Goal: Information Seeking & Learning: Learn about a topic

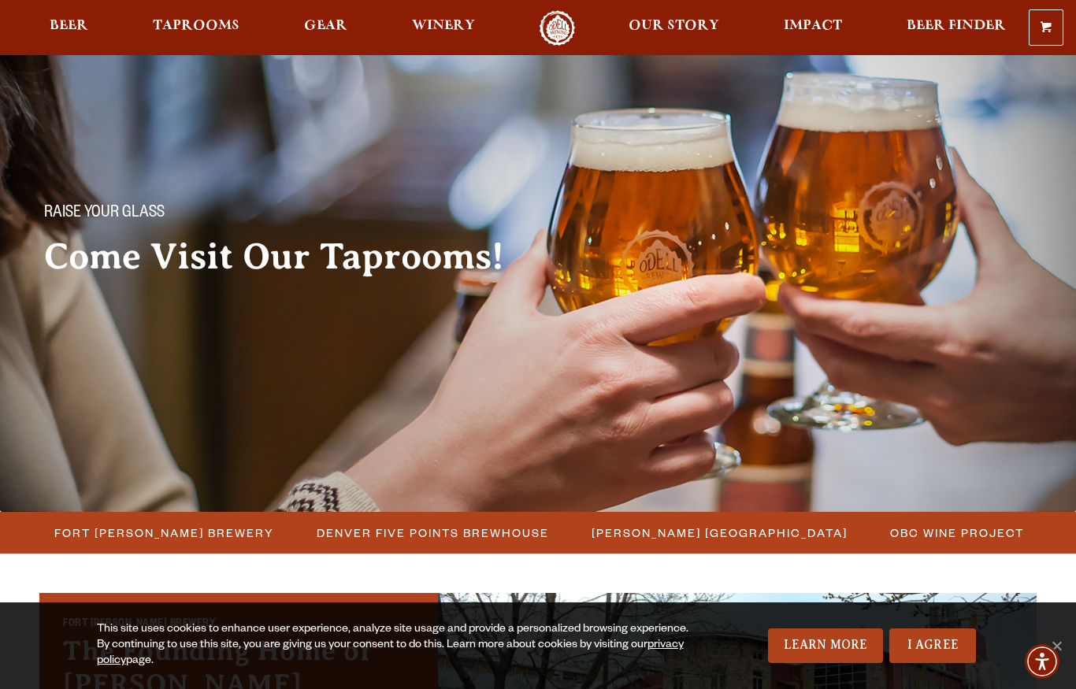
click at [928, 659] on link "I Agree" at bounding box center [932, 646] width 87 height 35
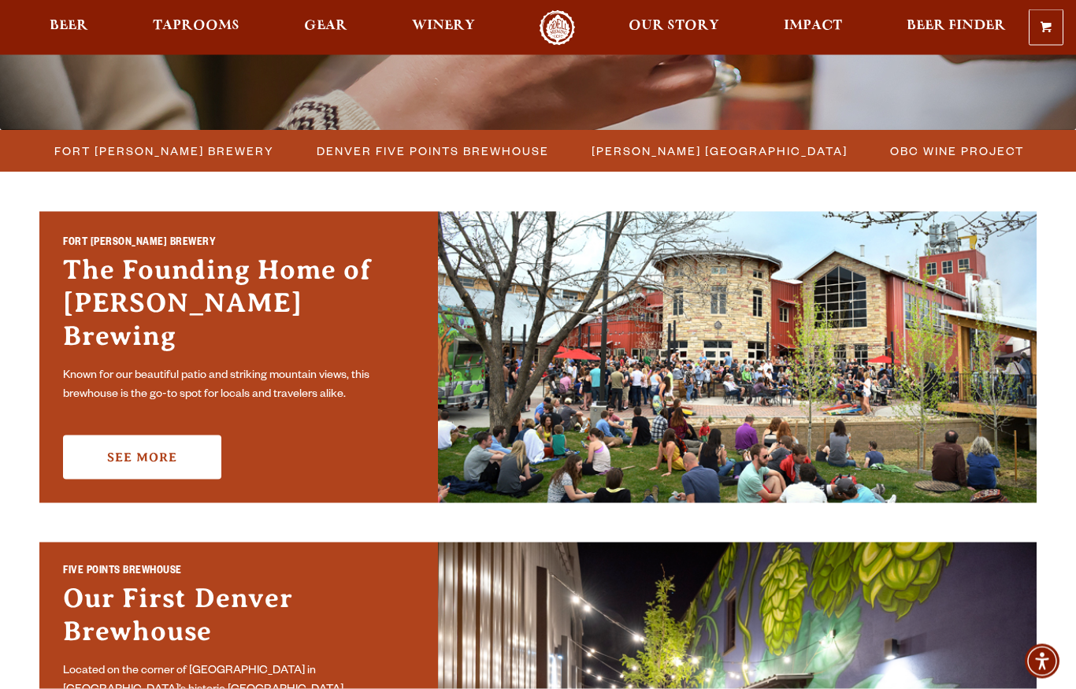
scroll to position [382, 0]
click at [163, 443] on link "See More" at bounding box center [142, 457] width 158 height 44
click at [318, 32] on span "Gear" at bounding box center [325, 26] width 43 height 13
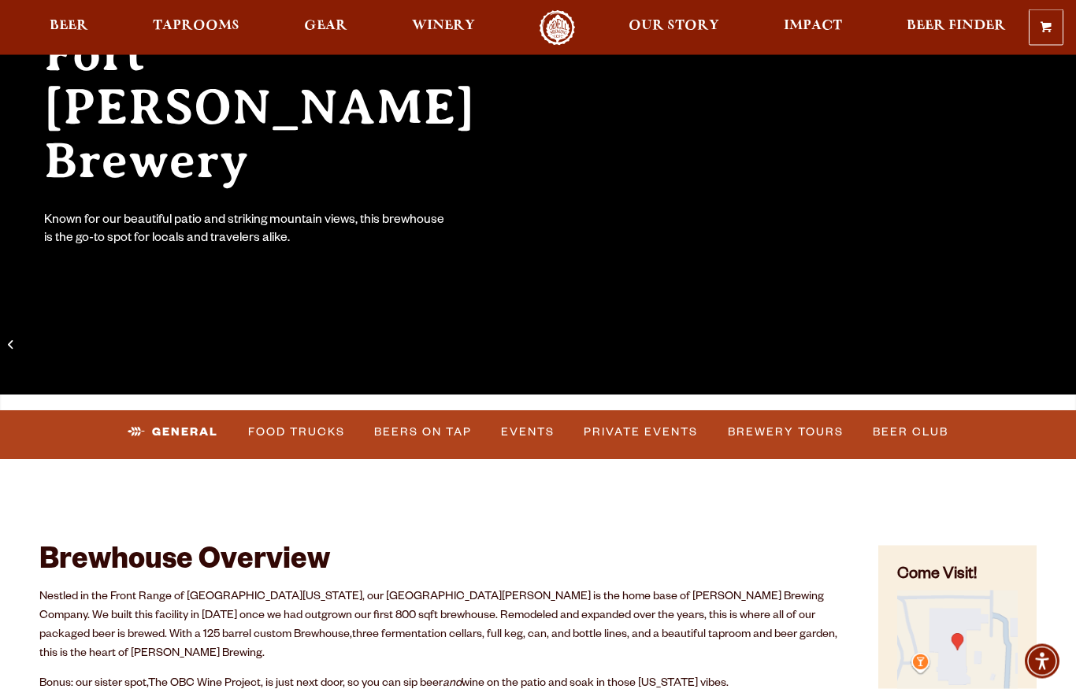
scroll to position [185, 0]
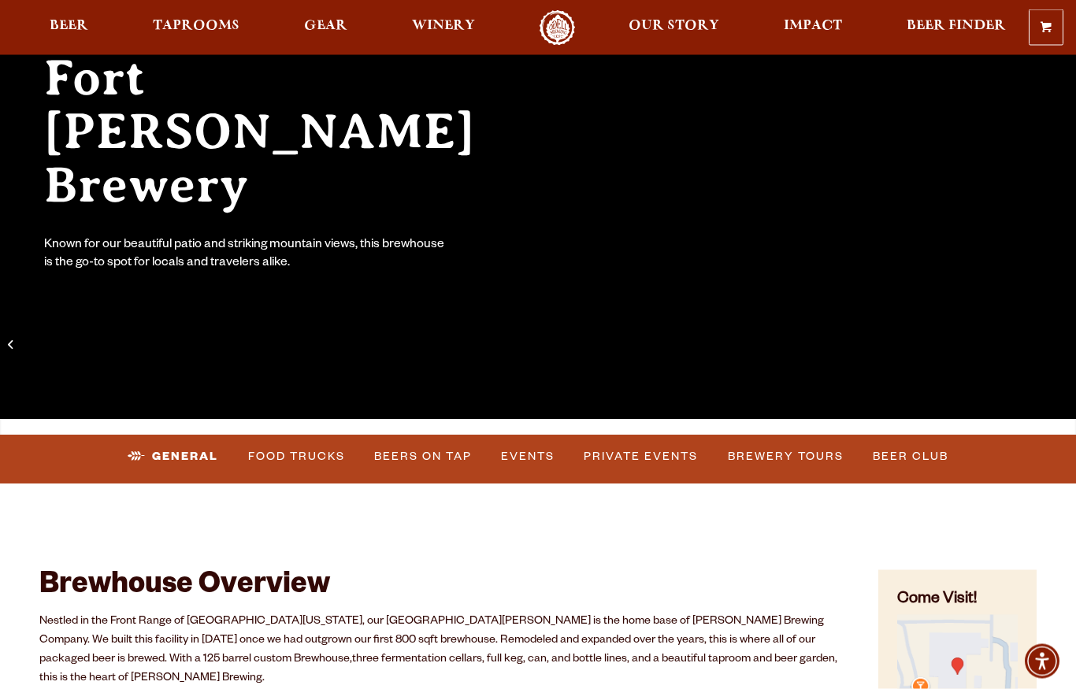
click at [540, 458] on link "Events" at bounding box center [528, 458] width 66 height 36
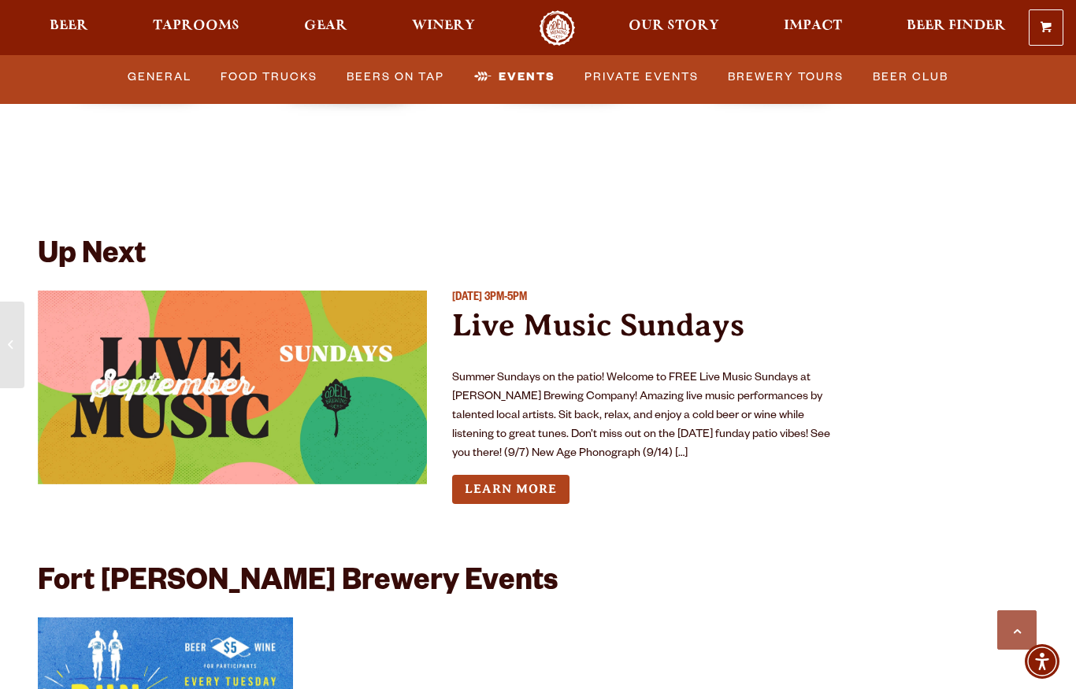
scroll to position [5672, 0]
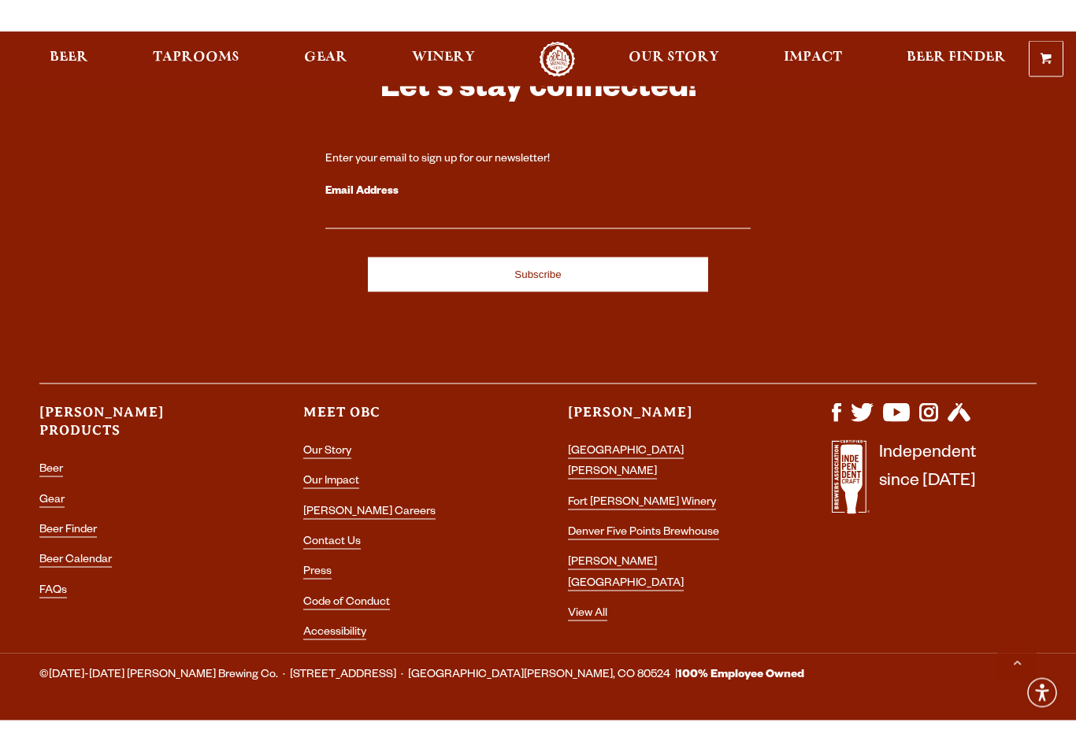
scroll to position [4306, 0]
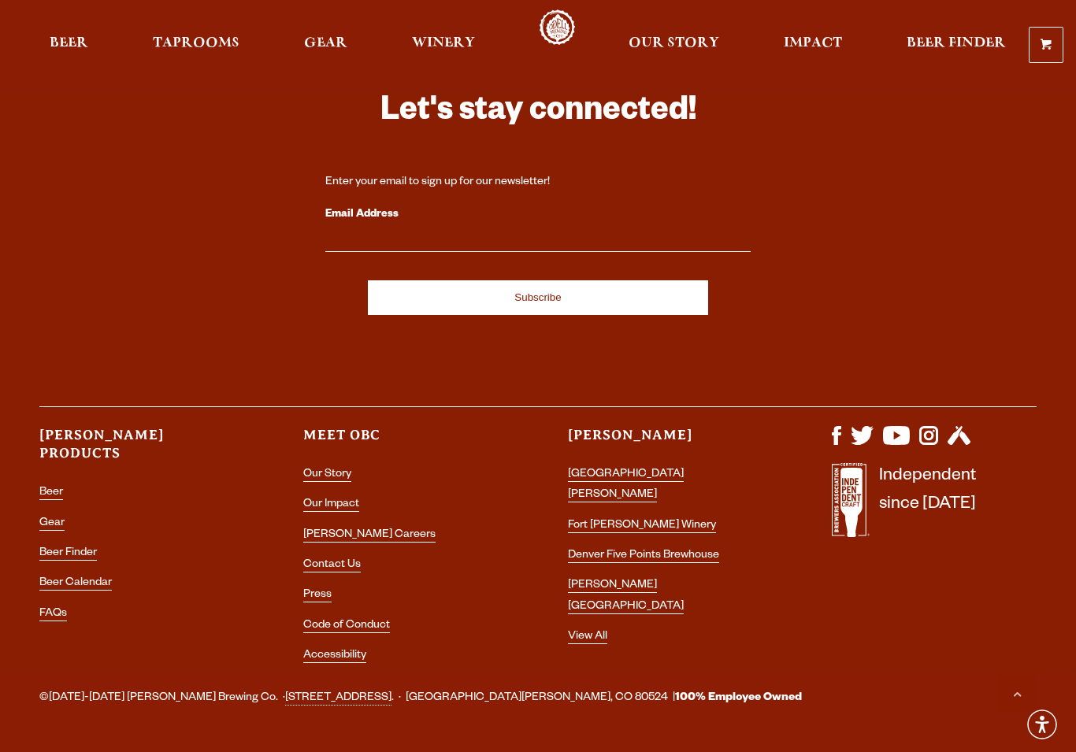
click at [666, 465] on li "[GEOGRAPHIC_DATA][PERSON_NAME]" at bounding box center [670, 486] width 205 height 42
click at [654, 469] on link "[GEOGRAPHIC_DATA][PERSON_NAME]" at bounding box center [626, 486] width 116 height 34
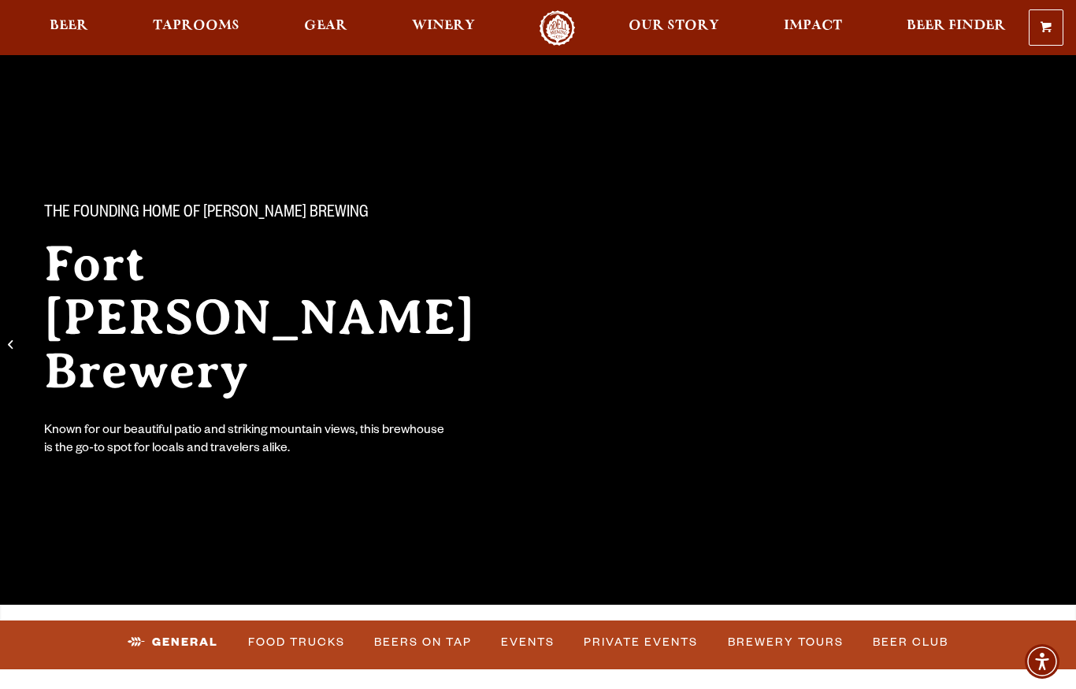
click at [536, 656] on link "Events" at bounding box center [528, 643] width 66 height 36
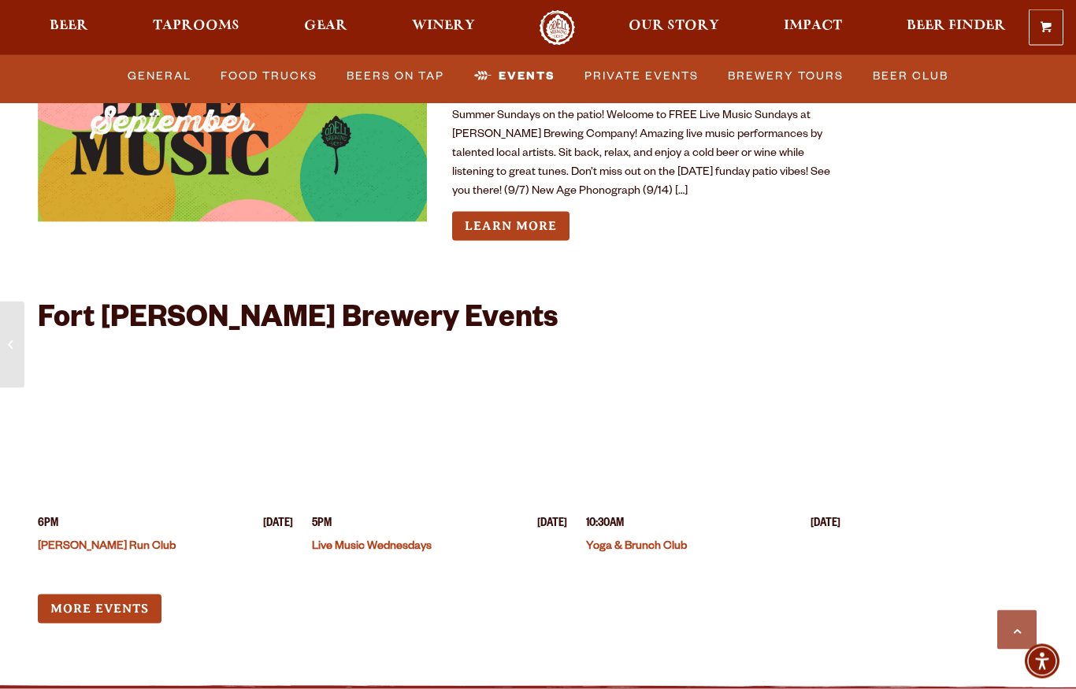
scroll to position [5962, 0]
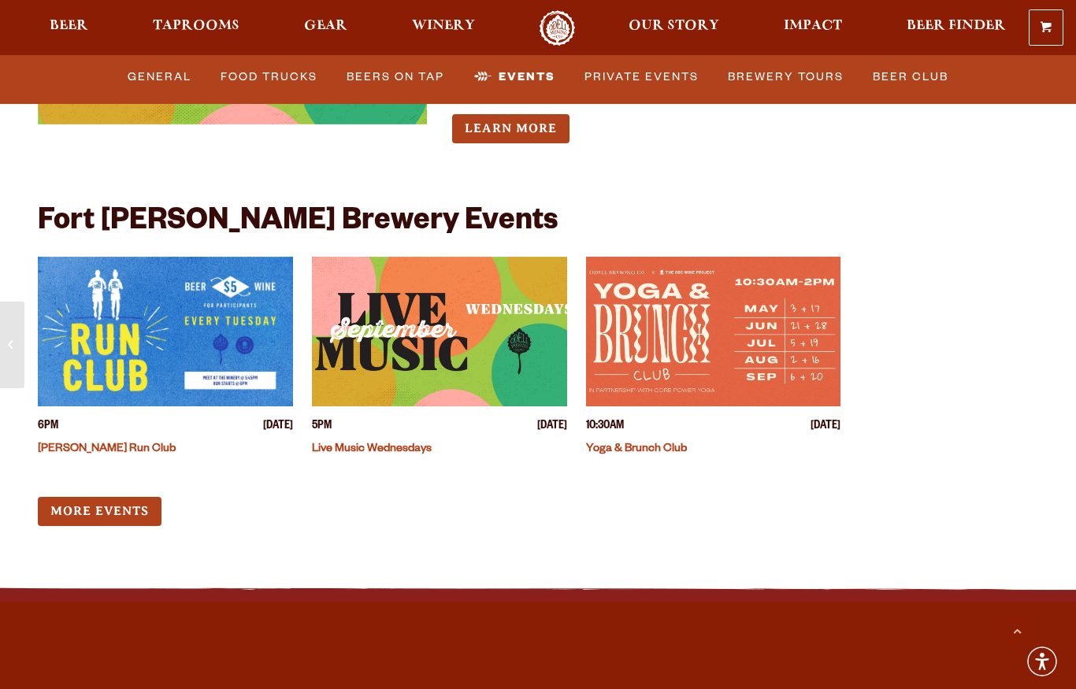
click at [139, 497] on link "More Events" at bounding box center [100, 511] width 124 height 29
